Goal: Check status: Check status

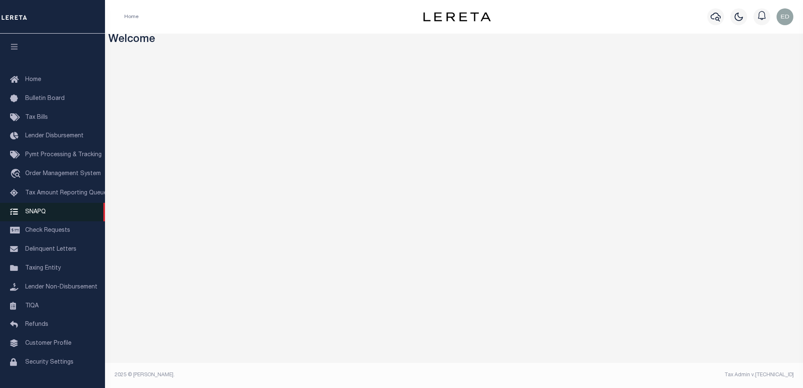
click at [35, 215] on span "SNAPQ" at bounding box center [35, 212] width 21 height 6
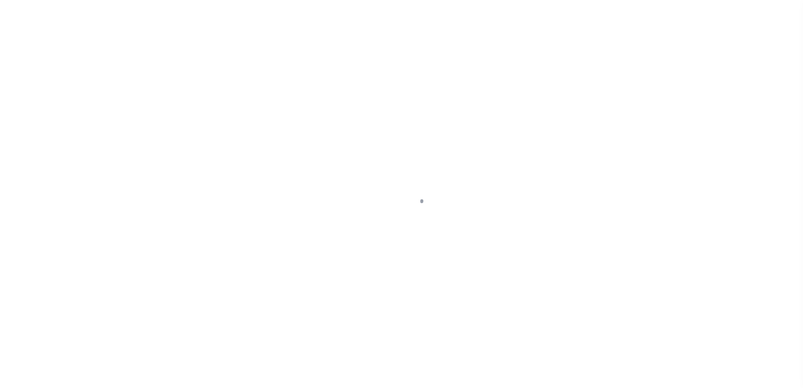
scroll to position [21, 0]
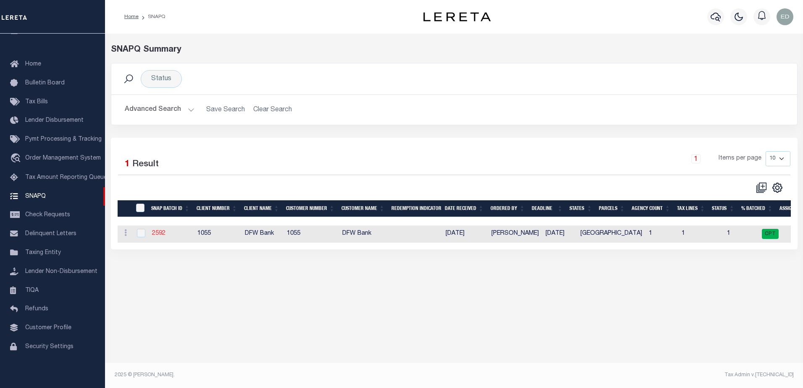
click at [159, 237] on link "2592" at bounding box center [158, 234] width 13 height 6
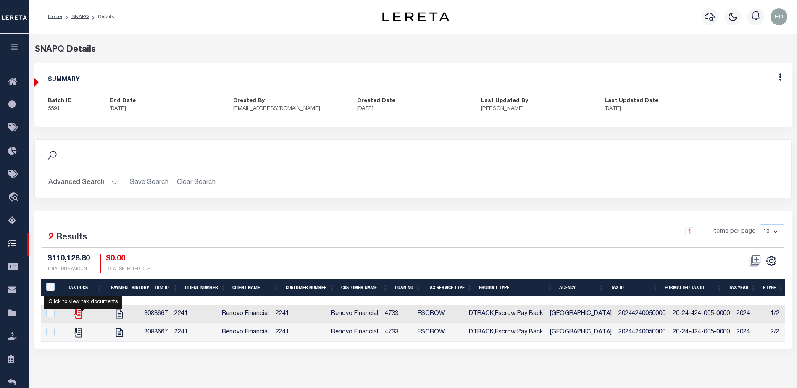
click at [81, 316] on icon "" at bounding box center [77, 314] width 11 height 11
checkbox input "true"
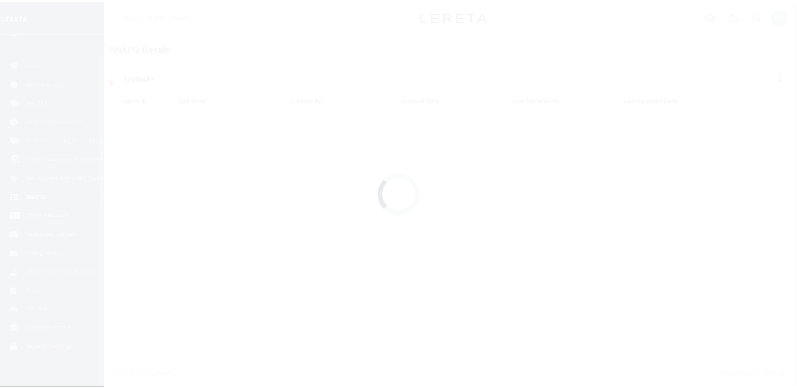
scroll to position [21, 0]
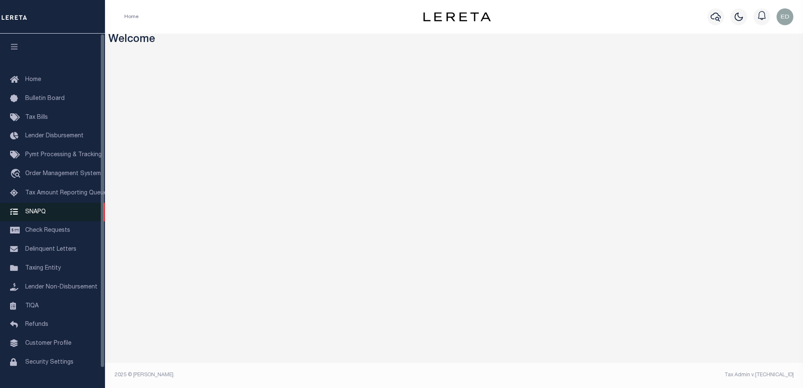
click at [40, 210] on link "SNAPQ" at bounding box center [52, 212] width 105 height 19
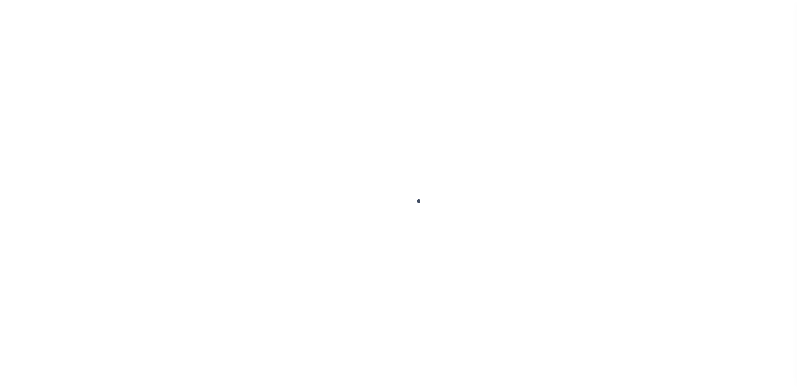
scroll to position [21, 0]
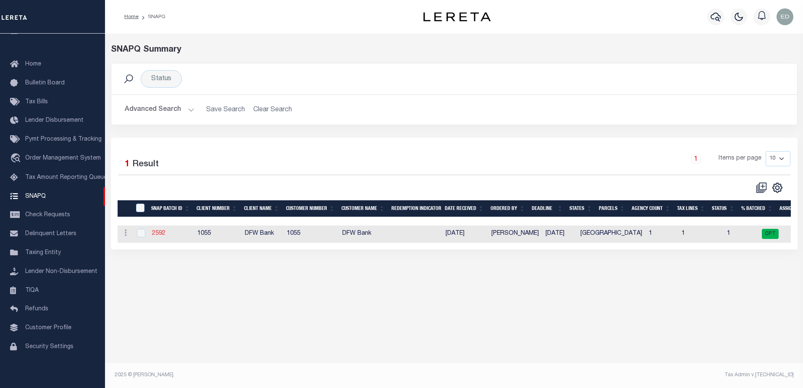
click at [157, 234] on link "2592" at bounding box center [158, 234] width 13 height 6
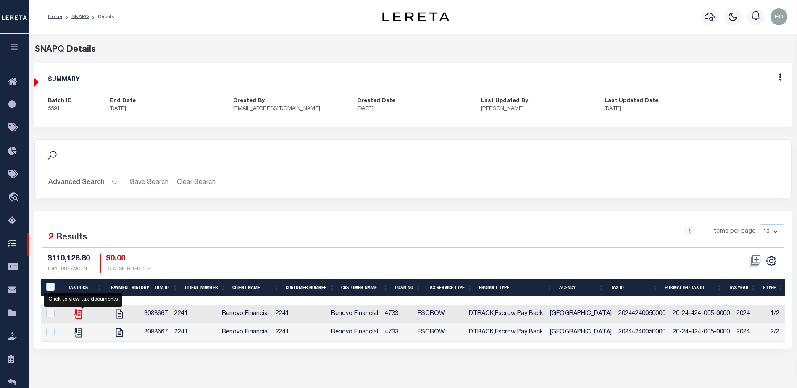
click at [79, 313] on icon "" at bounding box center [77, 312] width 7 height 7
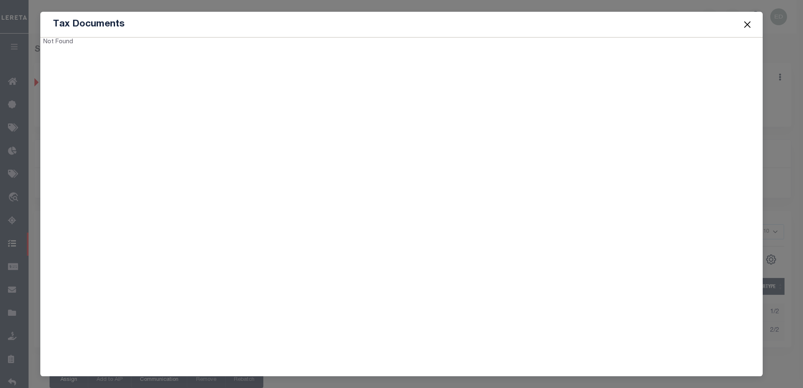
drag, startPoint x: 163, startPoint y: 50, endPoint x: 99, endPoint y: 127, distance: 100.0
click at [99, 127] on div "Not Found" at bounding box center [401, 204] width 723 height 334
click at [750, 23] on button "Close" at bounding box center [747, 24] width 11 height 11
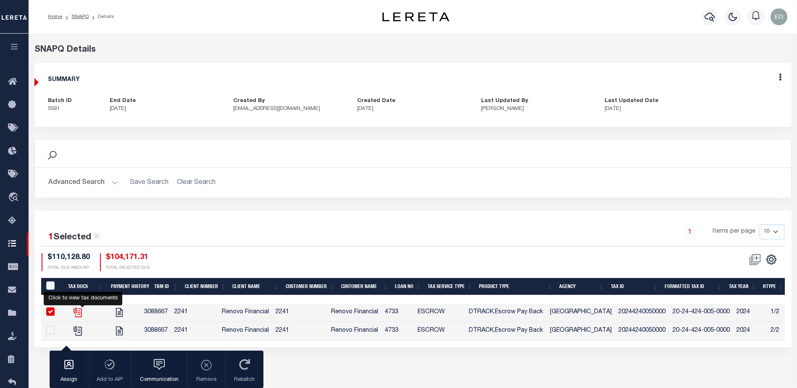
click at [83, 312] on icon "" at bounding box center [77, 312] width 11 height 11
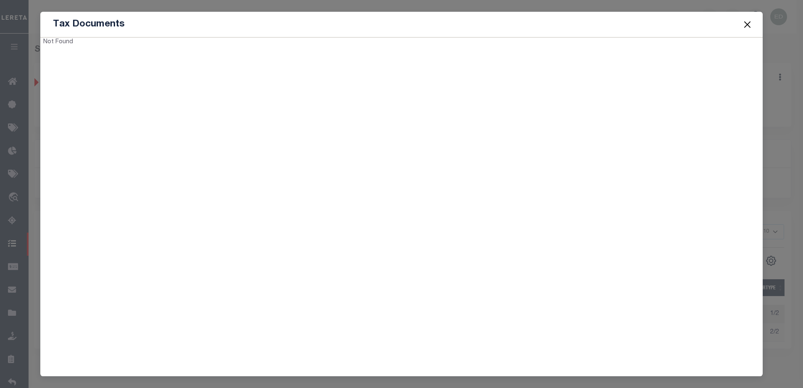
click at [751, 27] on button "Close" at bounding box center [747, 24] width 11 height 11
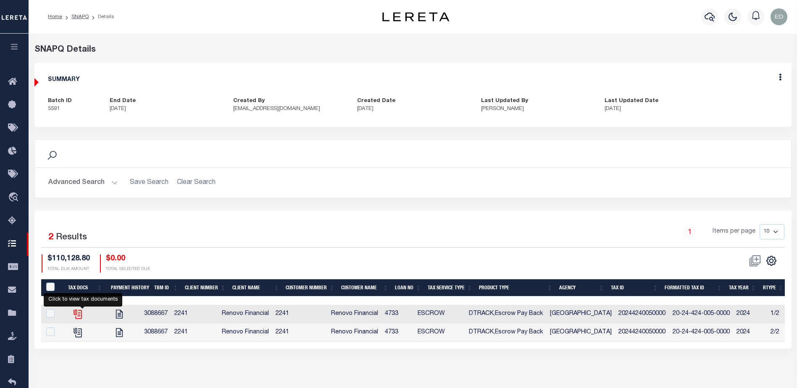
click at [83, 313] on icon "" at bounding box center [77, 314] width 11 height 11
checkbox input "true"
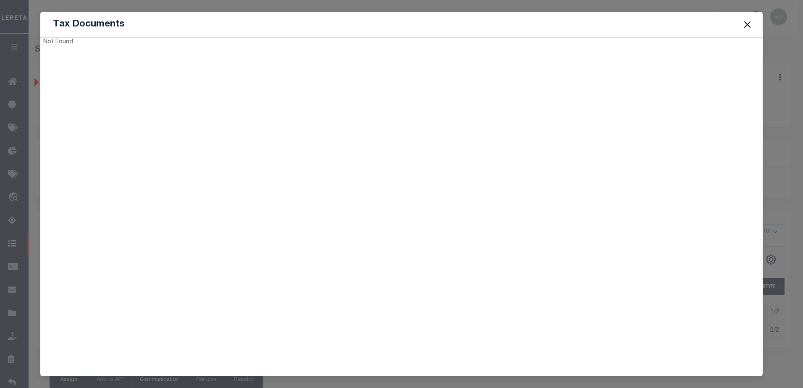
click at [743, 20] on button "Close" at bounding box center [747, 24] width 11 height 11
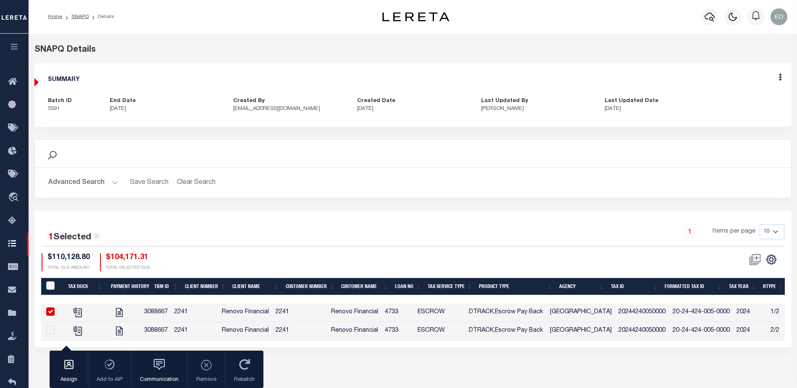
scroll to position [57, 0]
